Goal: Information Seeking & Learning: Learn about a topic

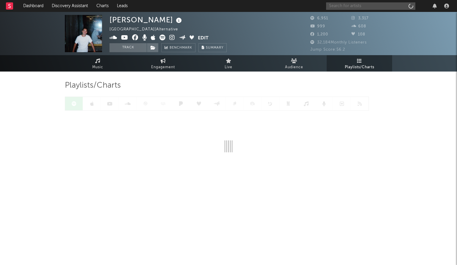
click at [369, 6] on input "text" at bounding box center [370, 5] width 89 height 7
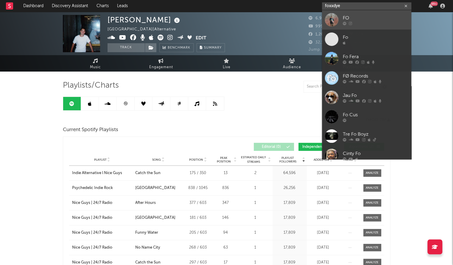
type input "foxxdye"
click at [373, 17] on div "FO" at bounding box center [376, 17] width 66 height 7
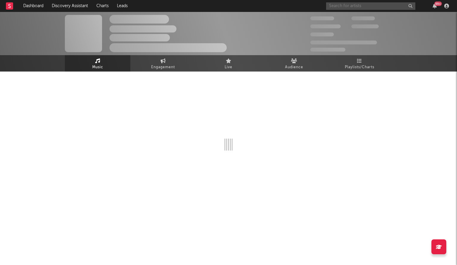
click at [354, 2] on input "text" at bounding box center [370, 5] width 89 height 7
select select "1w"
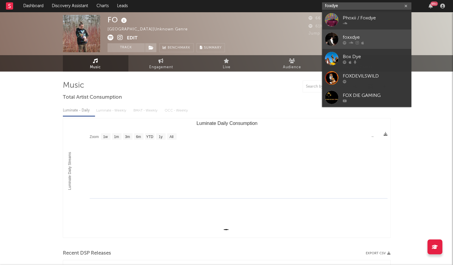
type input "foxdye"
click at [368, 40] on div "foxxdye" at bounding box center [376, 37] width 66 height 7
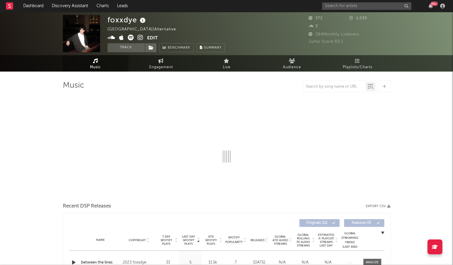
select select "6m"
